Goal: Information Seeking & Learning: Learn about a topic

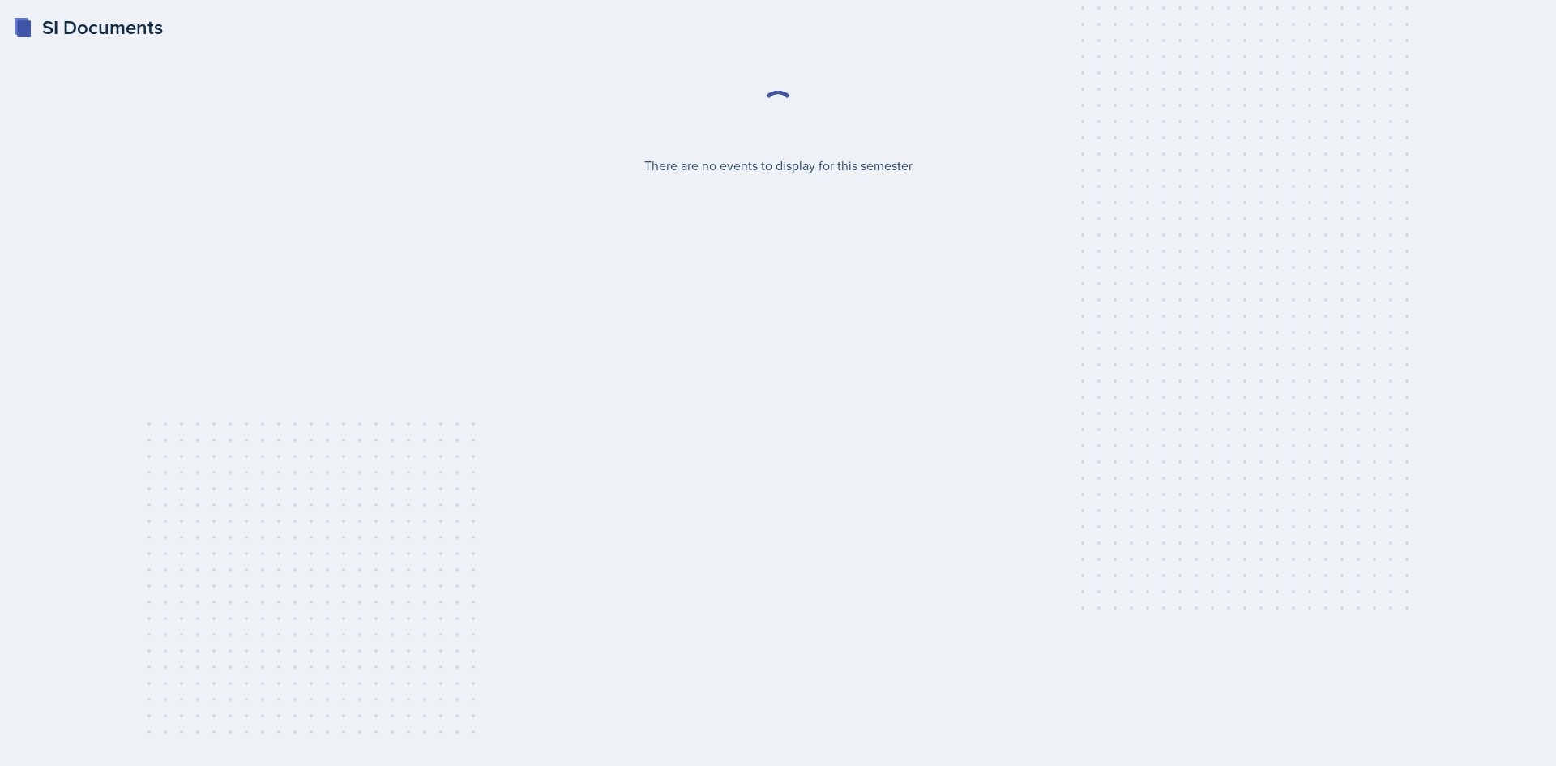
select select "2bed604d-1099-4043-b1bc-2365e8740244"
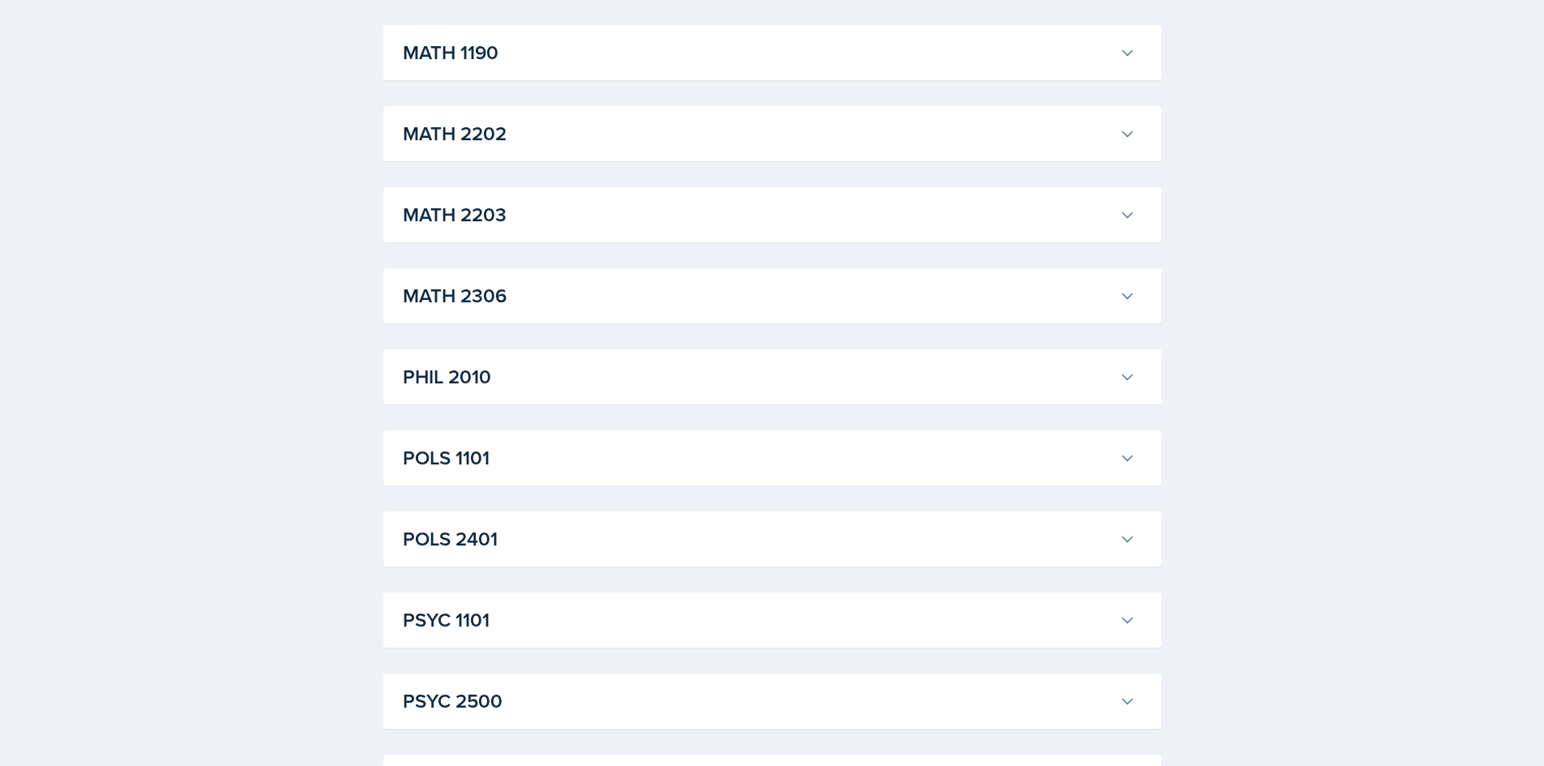
scroll to position [1864, 0]
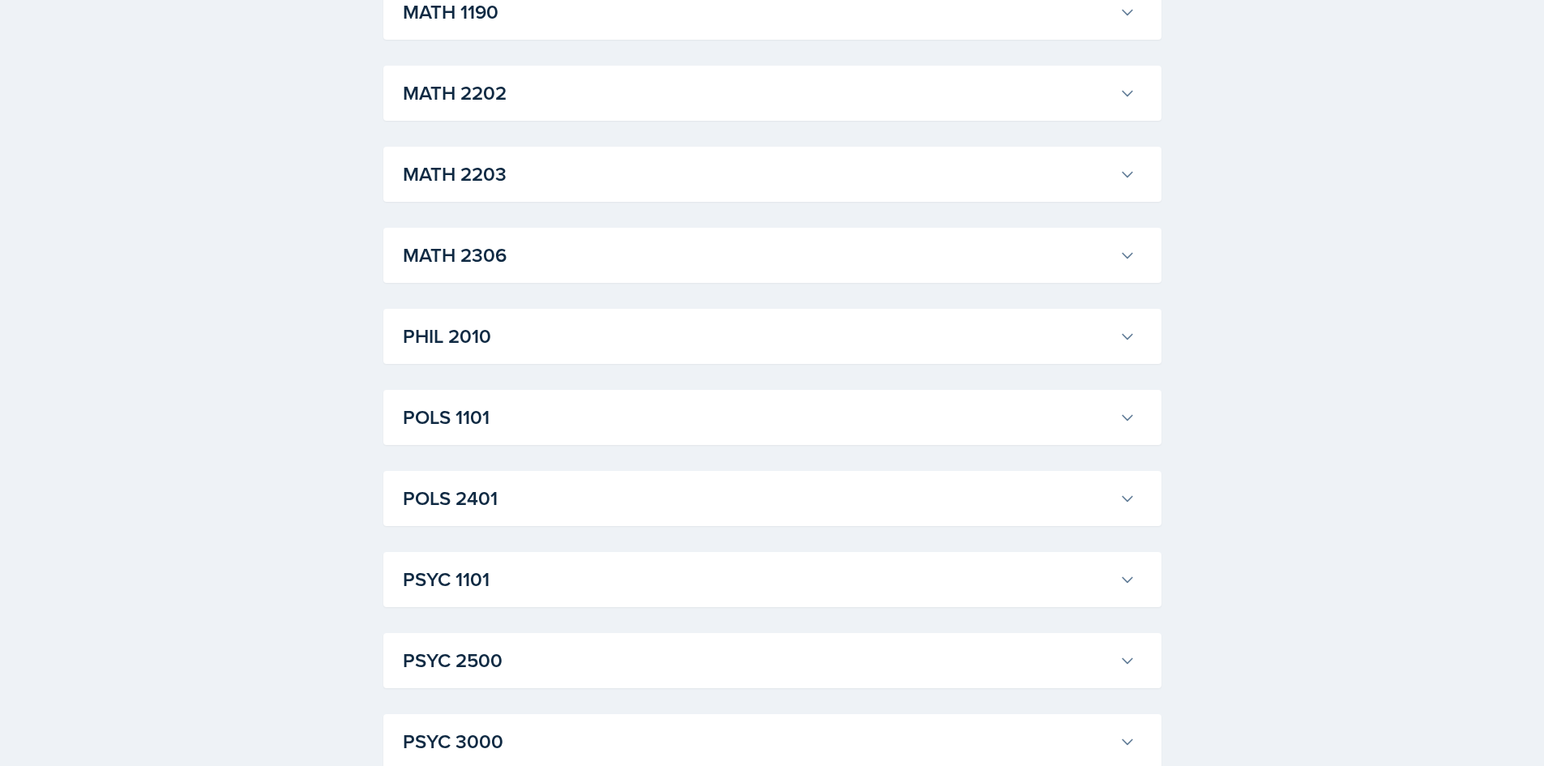
click at [916, 95] on h3 "MATH 2202" at bounding box center [758, 93] width 710 height 29
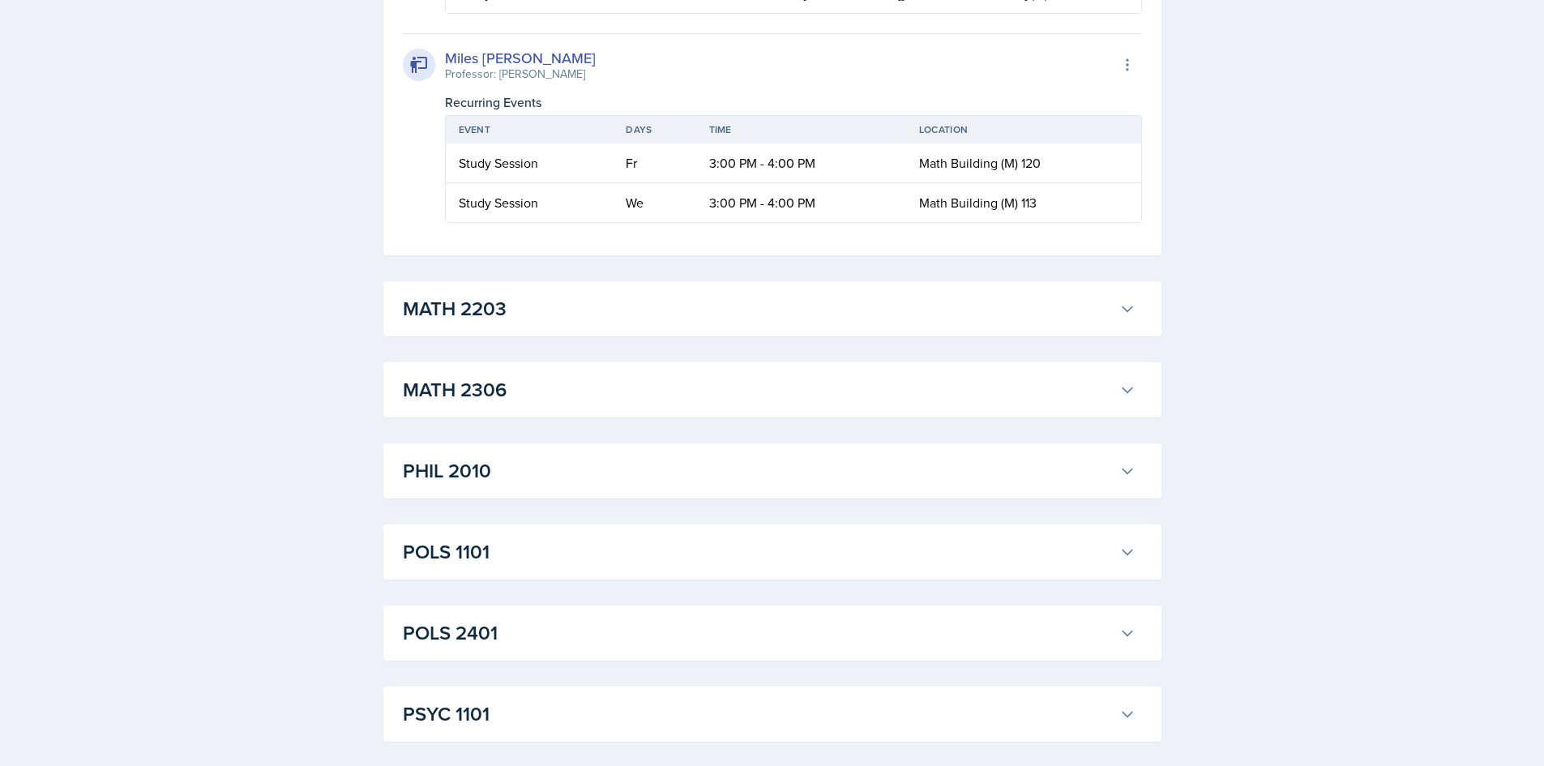
scroll to position [3323, 0]
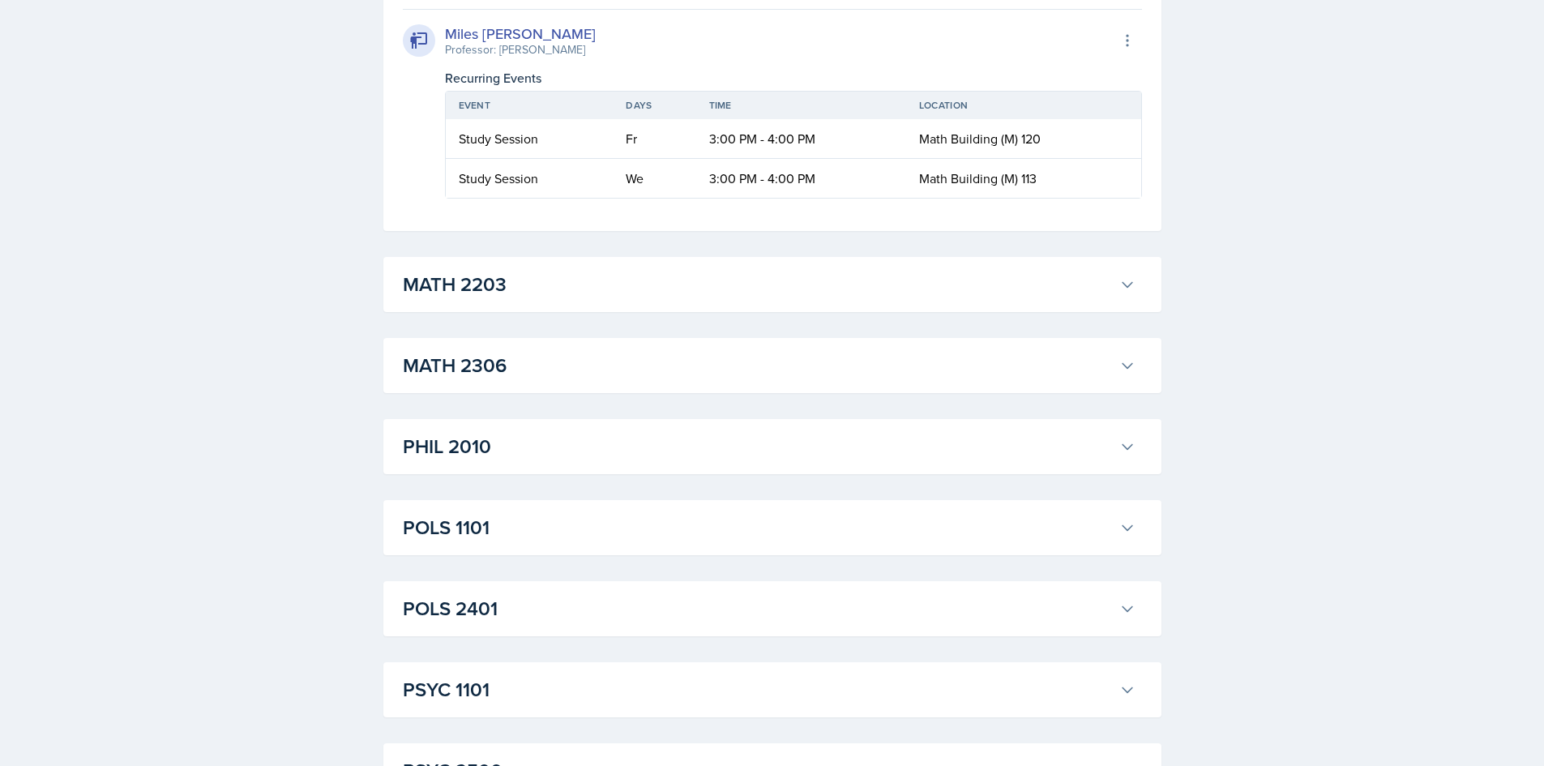
click at [605, 281] on h3 "MATH 2203" at bounding box center [758, 284] width 710 height 29
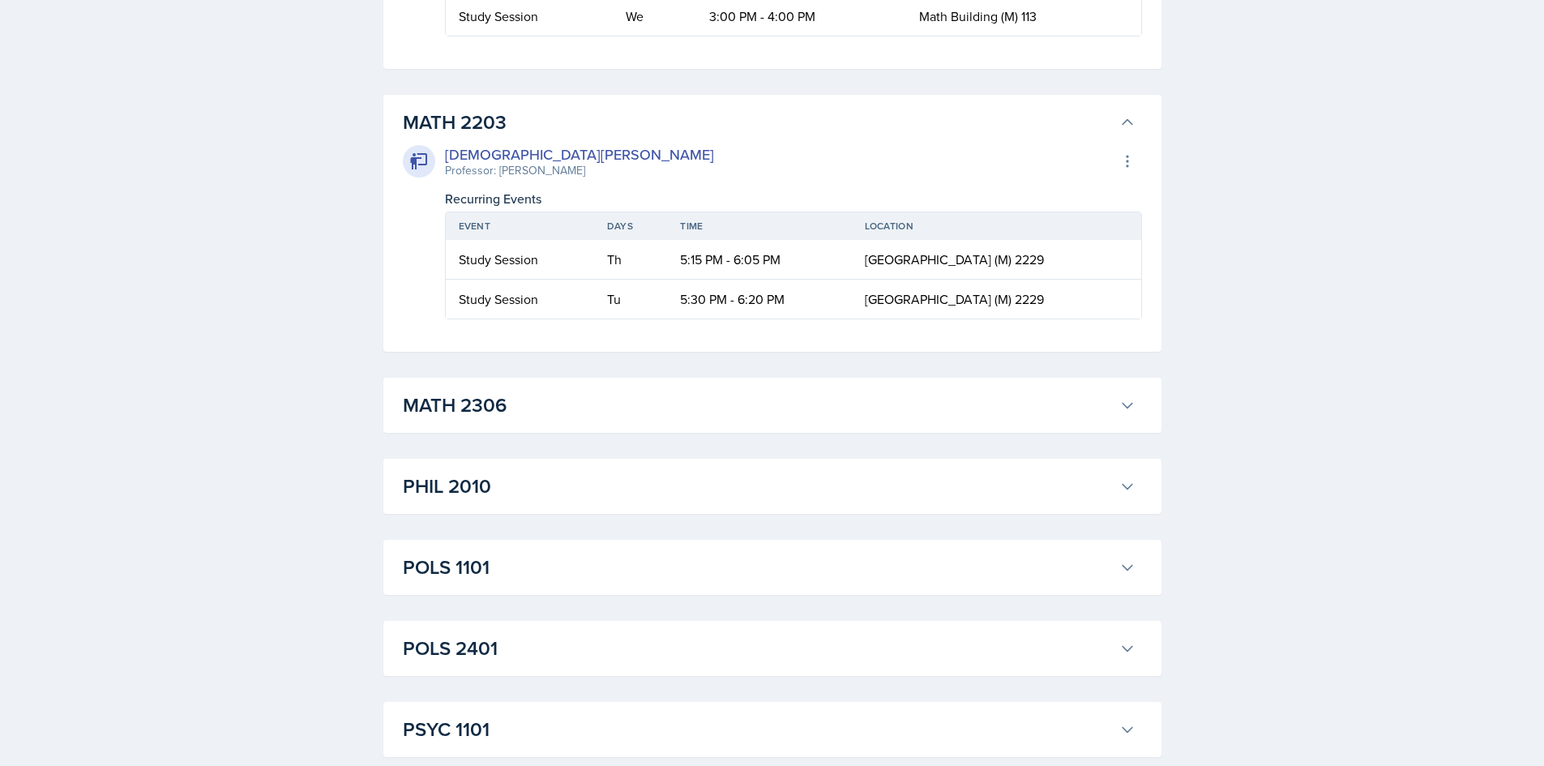
scroll to position [3566, 0]
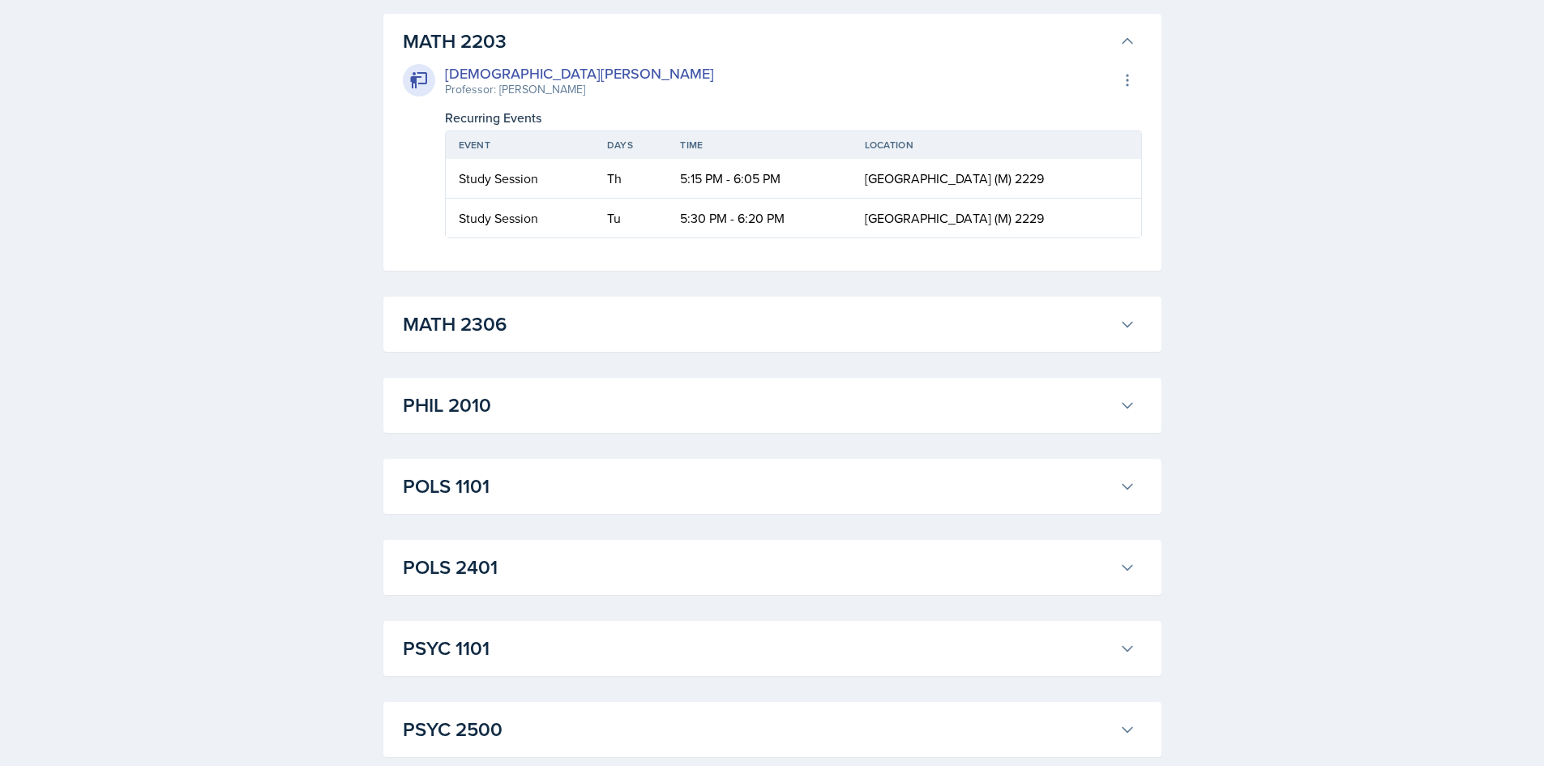
click at [703, 316] on h3 "MATH 2306" at bounding box center [758, 324] width 710 height 29
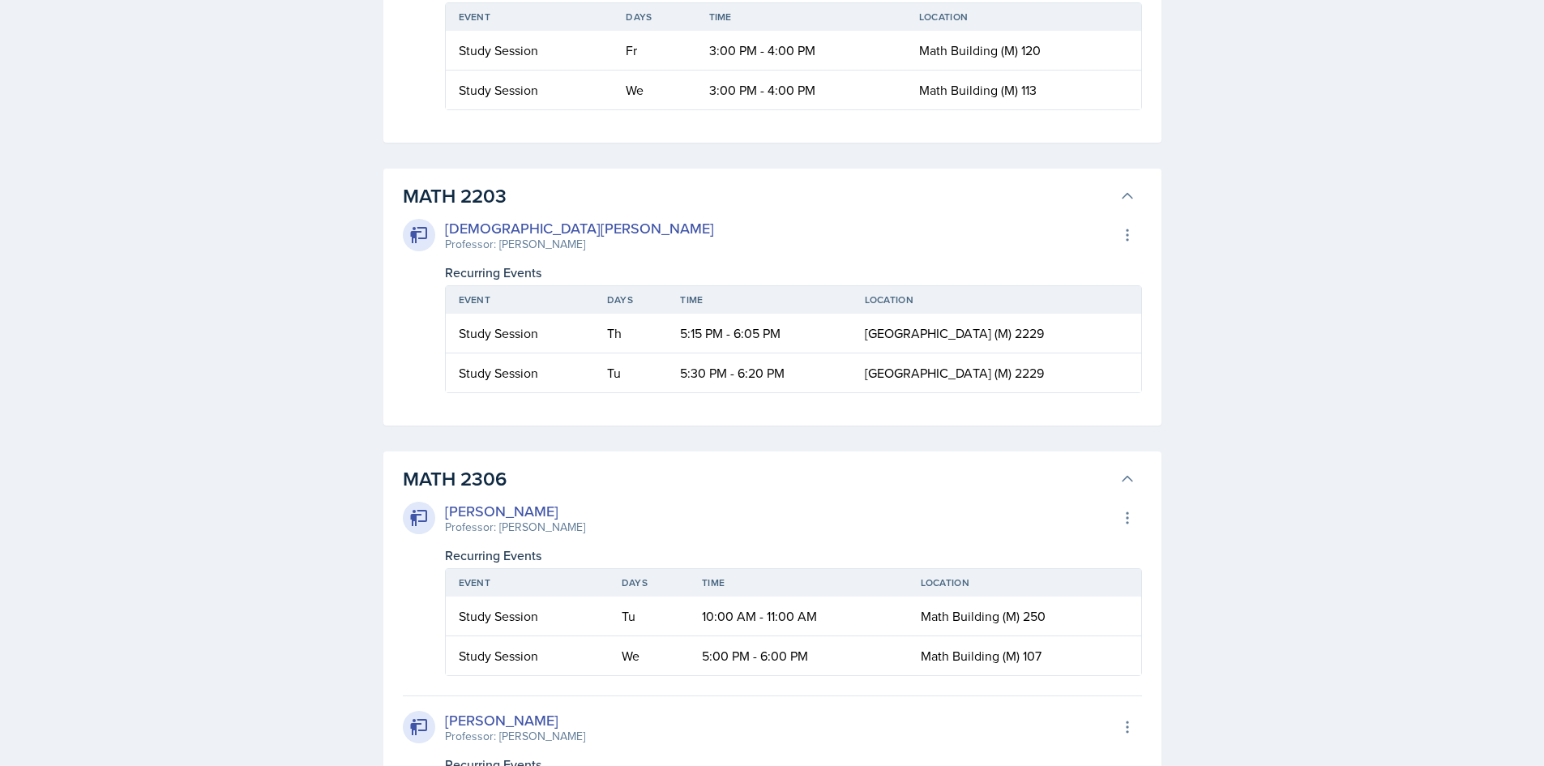
scroll to position [3404, 0]
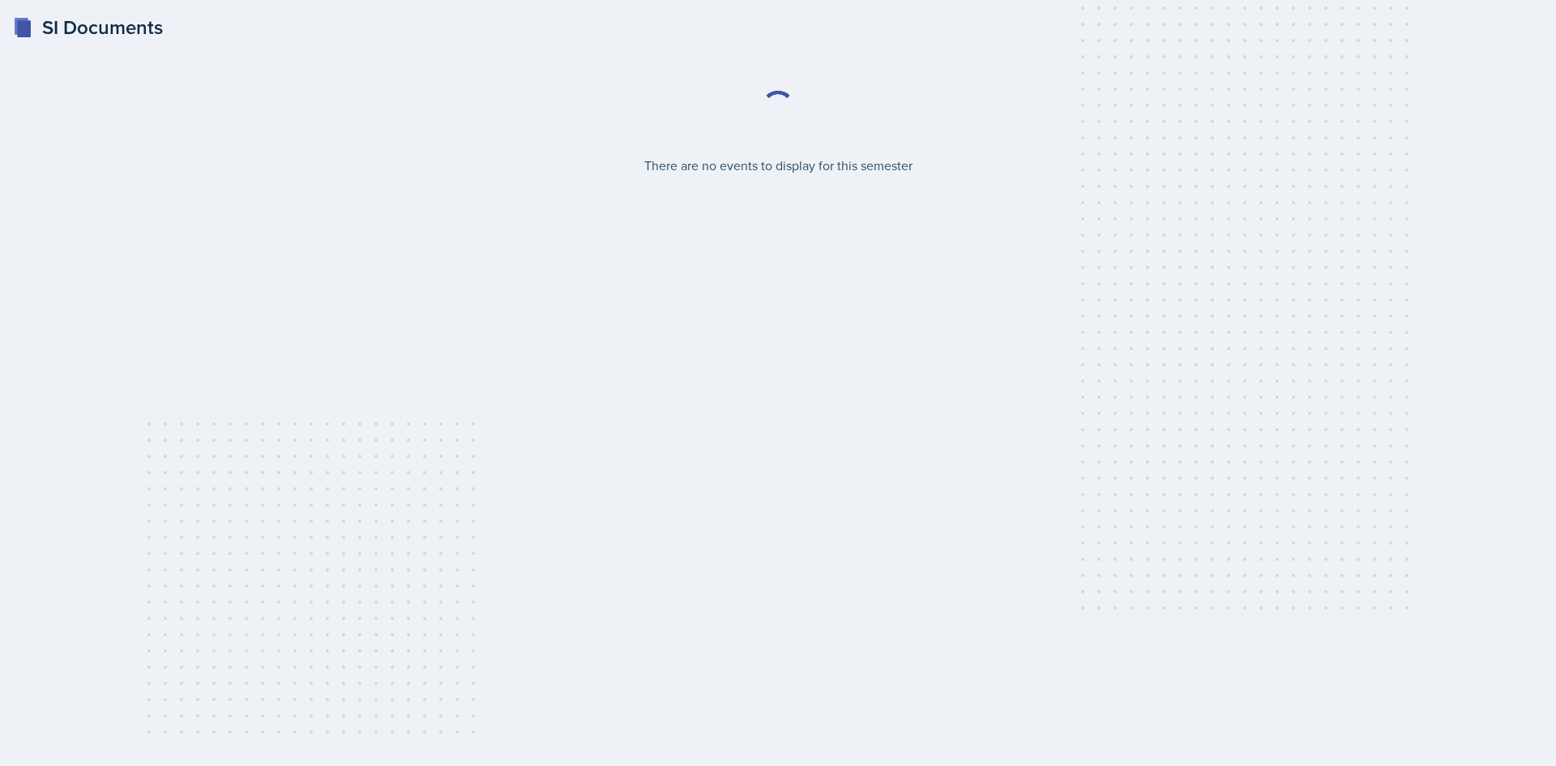
select select "2bed604d-1099-4043-b1bc-2365e8740244"
